Goal: Obtain resource: Download file/media

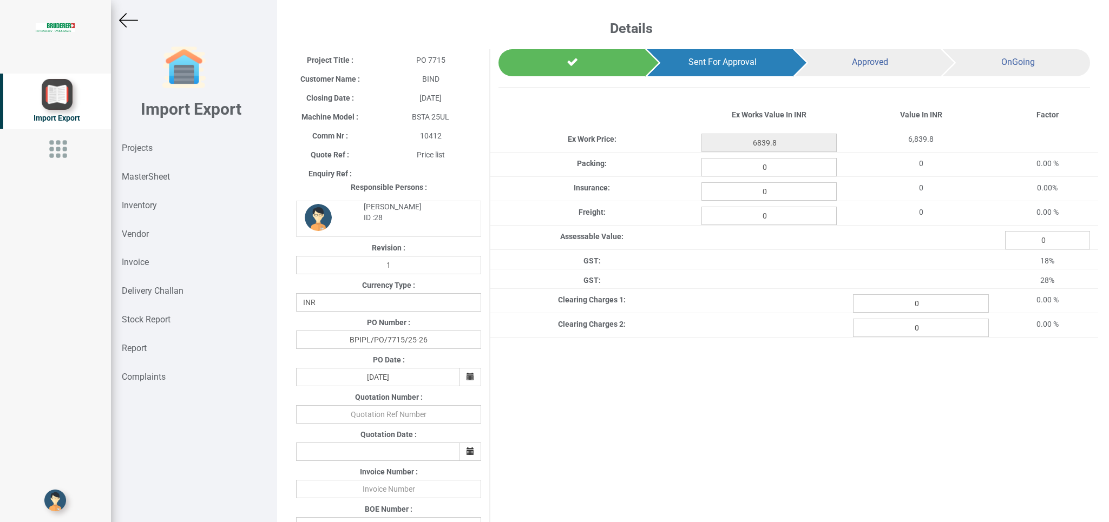
select select "INR"
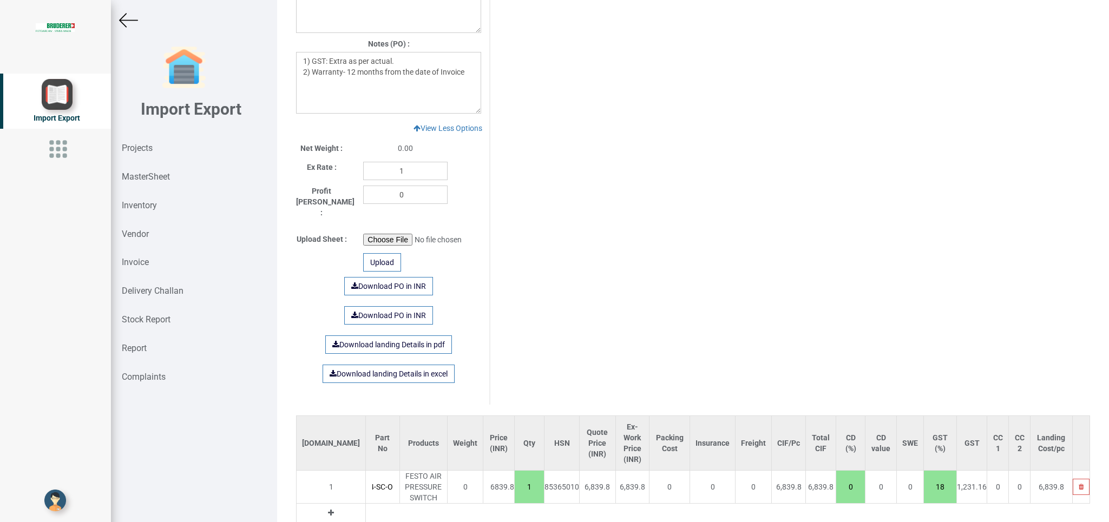
click at [122, 16] on img at bounding box center [128, 20] width 19 height 19
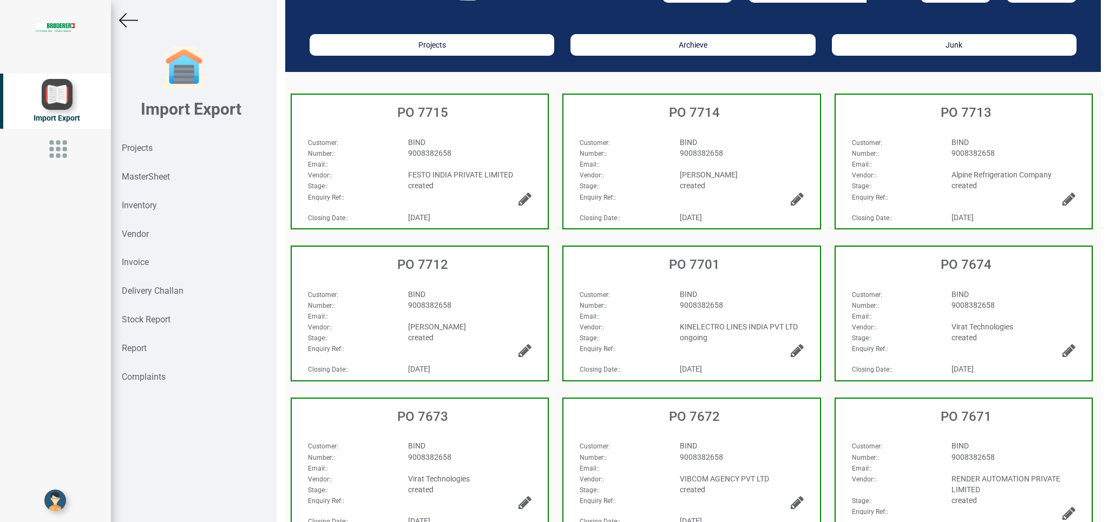
scroll to position [36, 0]
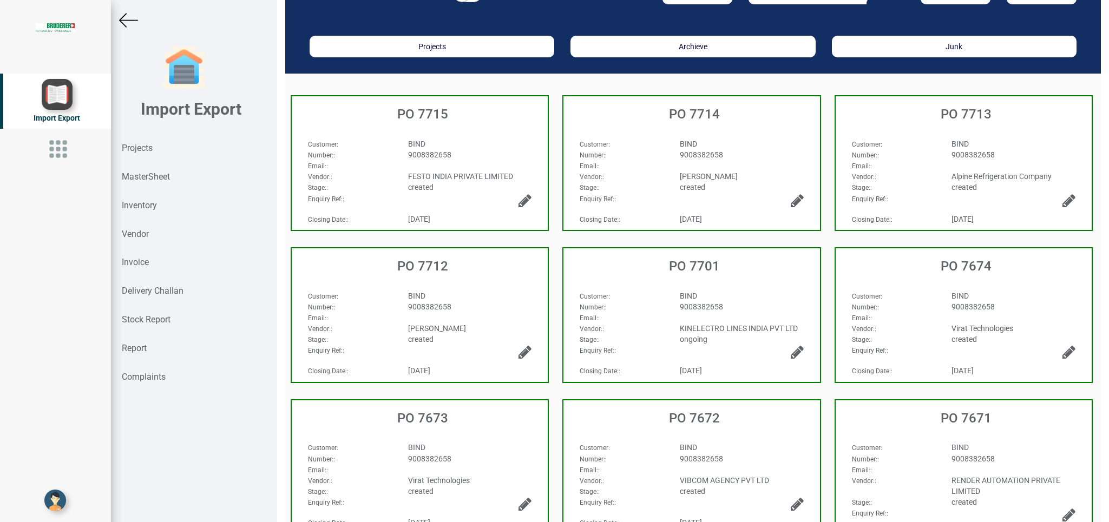
click at [1028, 131] on div "Customer : BIND Number: : 9008382658 Email: : Vendor: : Alpine Refrigeration Co…" at bounding box center [963, 159] width 256 height 63
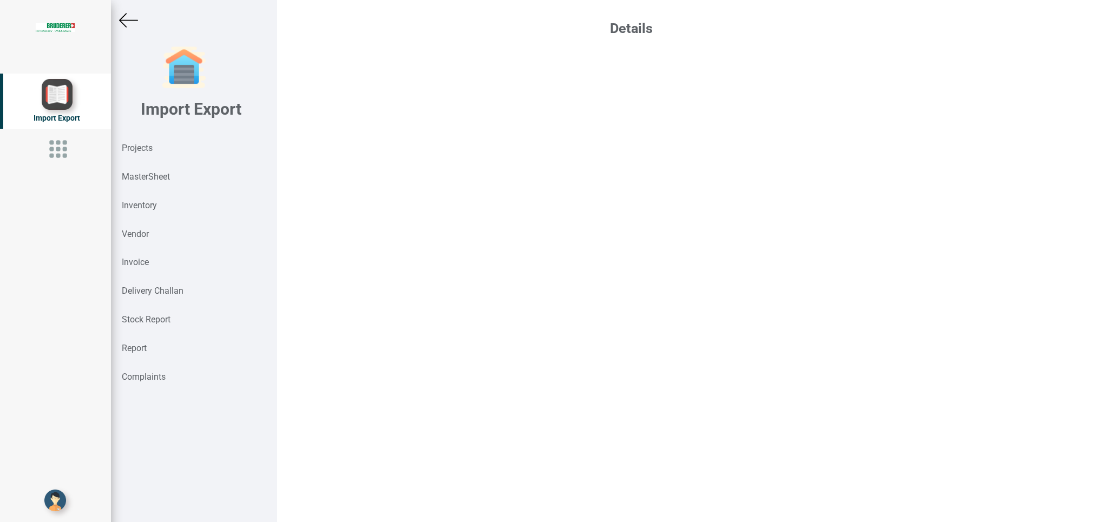
select select "INR"
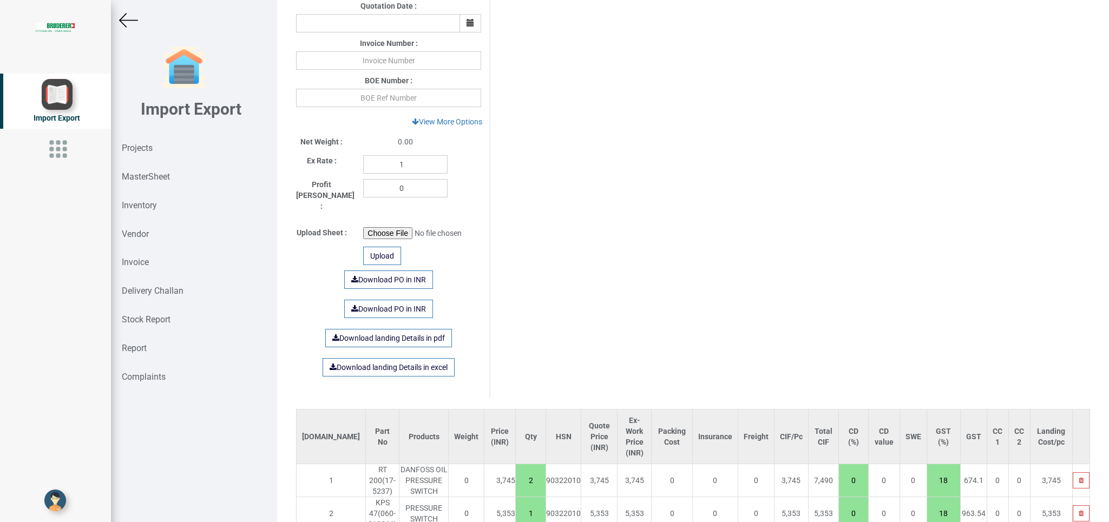
scroll to position [479, 0]
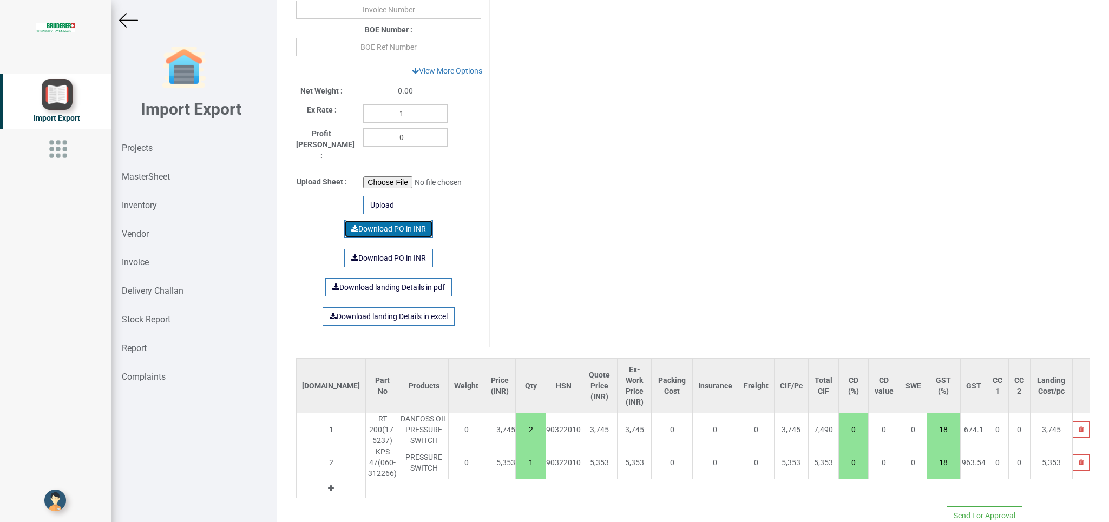
click at [376, 220] on link "Download PO in INR" at bounding box center [388, 229] width 89 height 18
drag, startPoint x: 514, startPoint y: 410, endPoint x: 529, endPoint y: 417, distance: 16.0
click at [529, 420] on input "2" at bounding box center [531, 429] width 30 height 18
type input "9098"
type input "1"
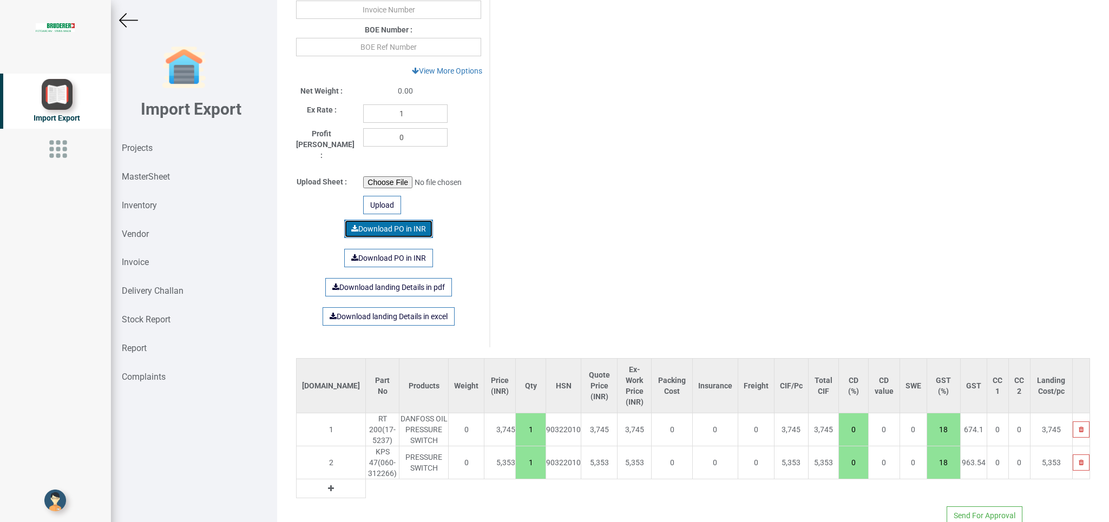
click at [381, 220] on link "Download PO in INR" at bounding box center [388, 229] width 89 height 18
